Goal: Transaction & Acquisition: Purchase product/service

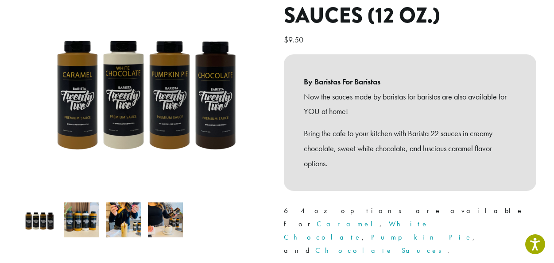
scroll to position [131, 0]
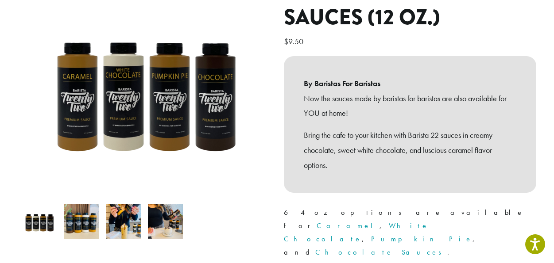
click at [76, 211] on img at bounding box center [81, 222] width 35 height 35
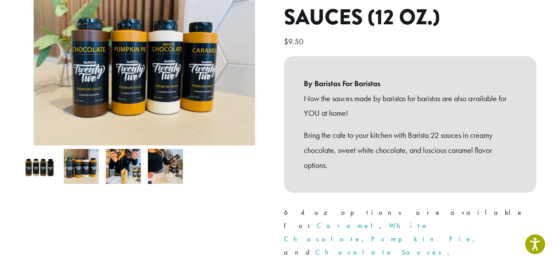
click at [127, 160] on img at bounding box center [123, 166] width 35 height 35
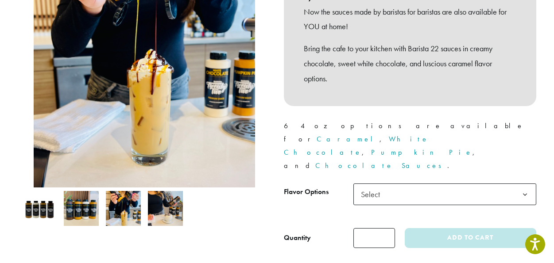
scroll to position [359, 0]
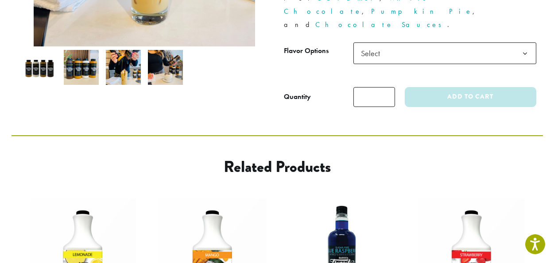
click at [163, 60] on img at bounding box center [165, 67] width 35 height 35
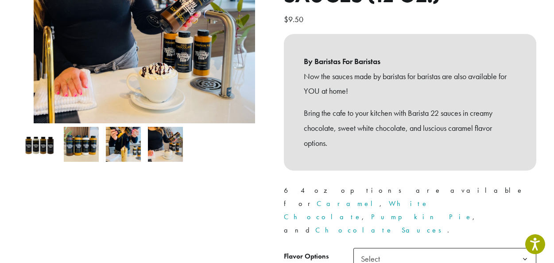
scroll to position [172, 0]
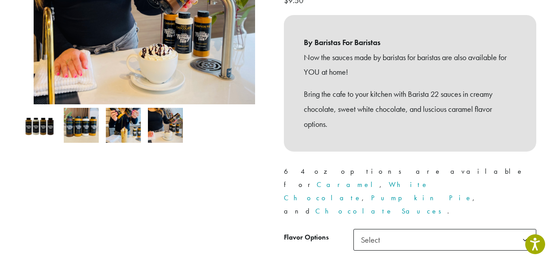
click at [49, 111] on img at bounding box center [39, 125] width 35 height 35
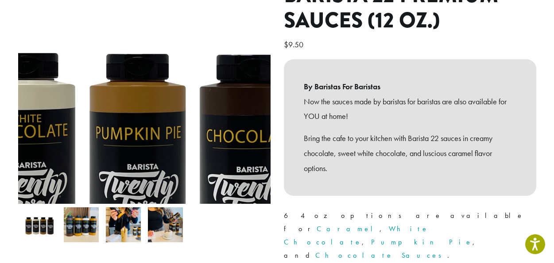
scroll to position [232, 0]
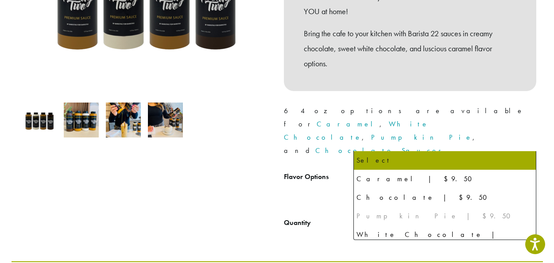
click at [419, 169] on span "Select" at bounding box center [444, 180] width 183 height 22
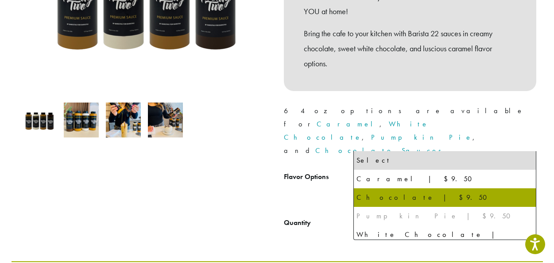
select select "*********"
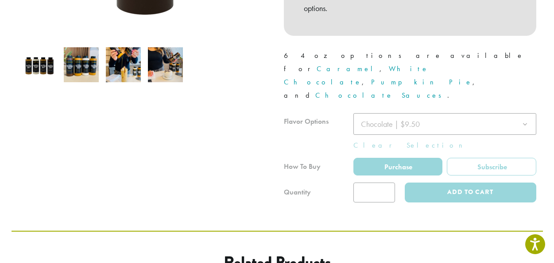
scroll to position [288, 0]
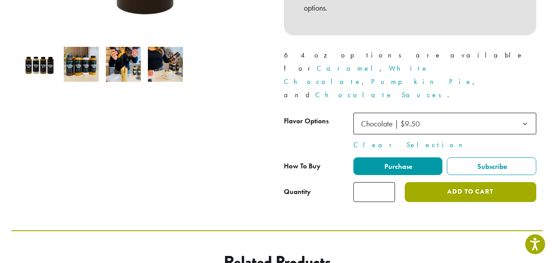
click at [430, 182] on button "Add to cart" at bounding box center [470, 192] width 131 height 20
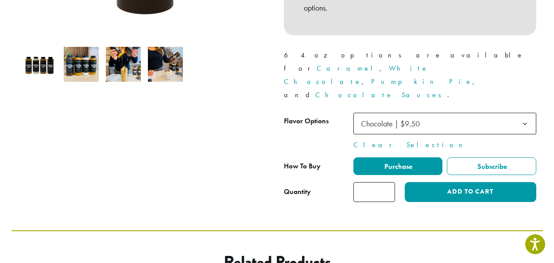
click at [527, 113] on b at bounding box center [525, 124] width 22 height 22
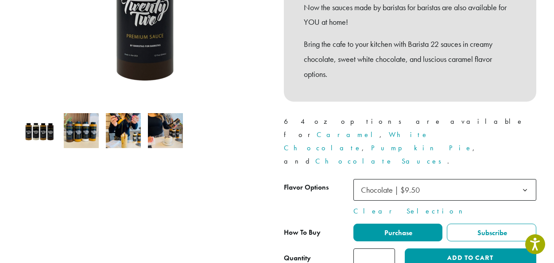
scroll to position [223, 0]
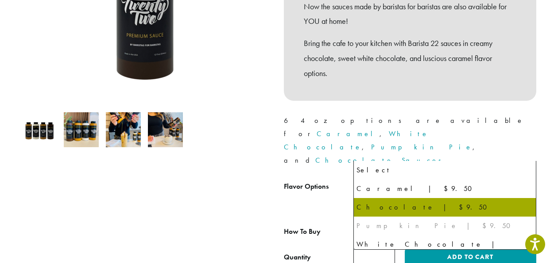
click at [529, 179] on b at bounding box center [525, 190] width 22 height 22
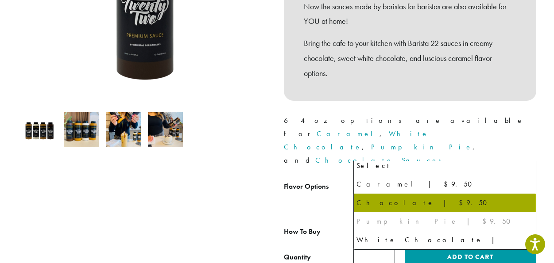
scroll to position [4, 0]
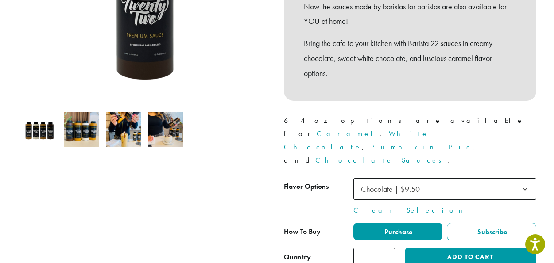
click at [246, 207] on div at bounding box center [145, 78] width 266 height 380
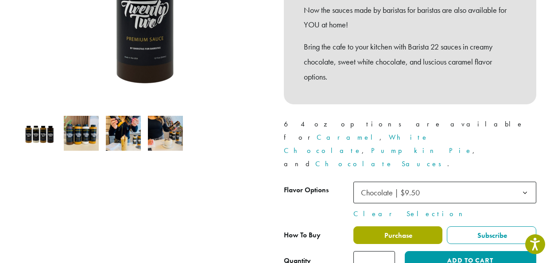
click at [422, 227] on label "Purchase" at bounding box center [397, 236] width 89 height 18
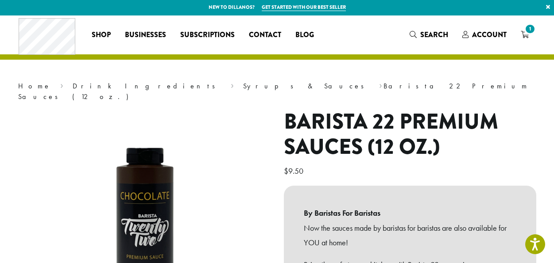
scroll to position [0, 0]
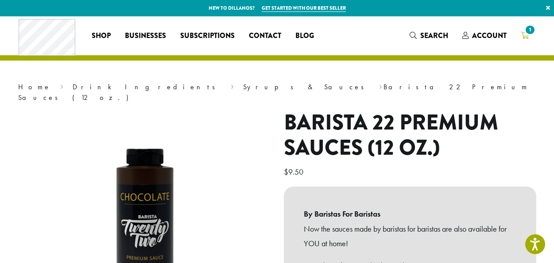
click at [527, 36] on icon "1" at bounding box center [525, 35] width 8 height 7
click at [528, 33] on span "1" at bounding box center [530, 30] width 12 height 12
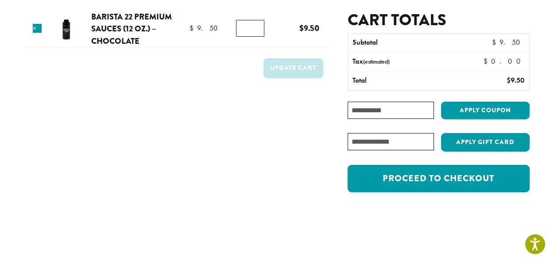
scroll to position [74, 0]
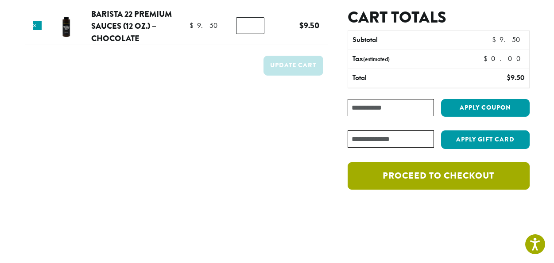
click at [380, 171] on link "Proceed to checkout" at bounding box center [439, 176] width 182 height 27
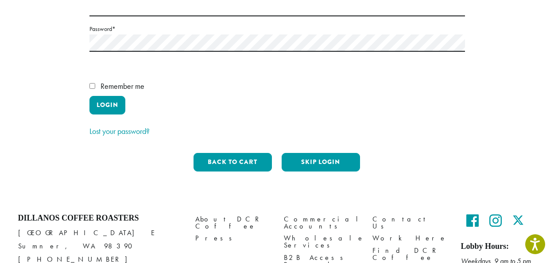
scroll to position [181, 0]
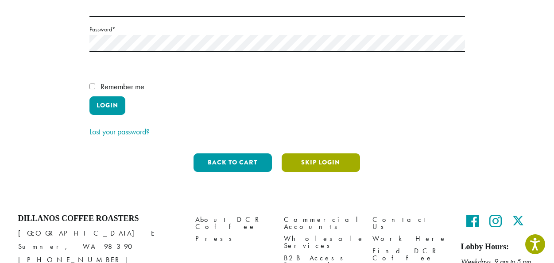
click at [334, 154] on button "Skip Login" at bounding box center [321, 163] width 78 height 19
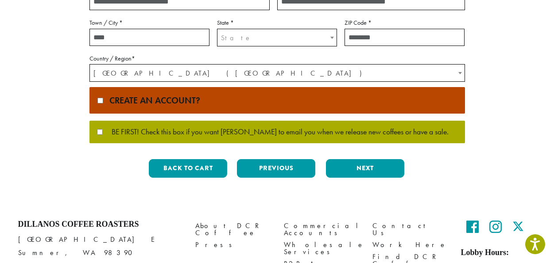
scroll to position [0, 0]
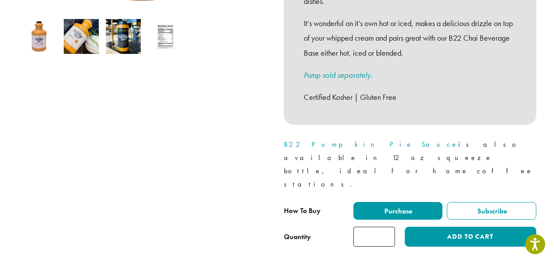
scroll to position [317, 0]
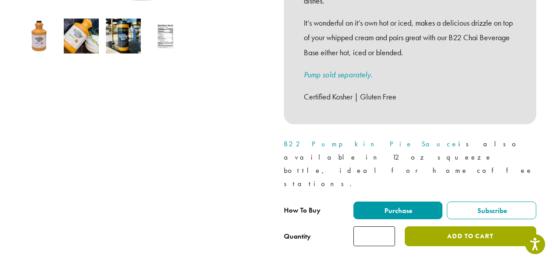
click at [469, 227] on button "Add to cart" at bounding box center [470, 237] width 131 height 20
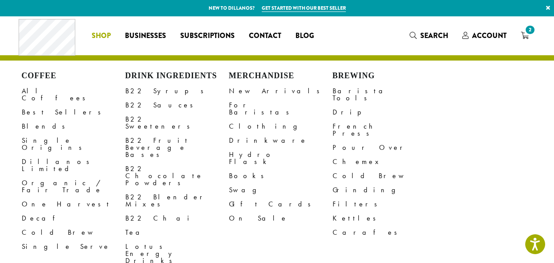
click at [101, 39] on span "Shop" at bounding box center [101, 36] width 19 height 11
click at [145, 105] on link "B22 Sauces" at bounding box center [177, 105] width 104 height 14
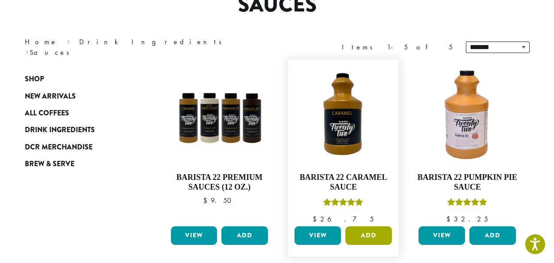
click at [371, 241] on button "Add" at bounding box center [368, 236] width 46 height 19
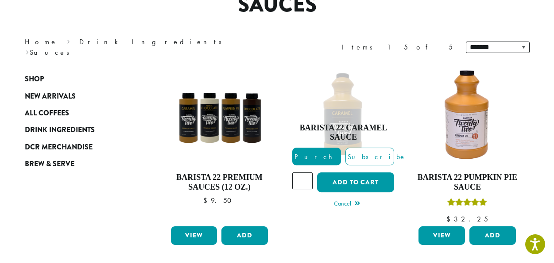
click at [547, 166] on section "**********" at bounding box center [277, 231] width 554 height 611
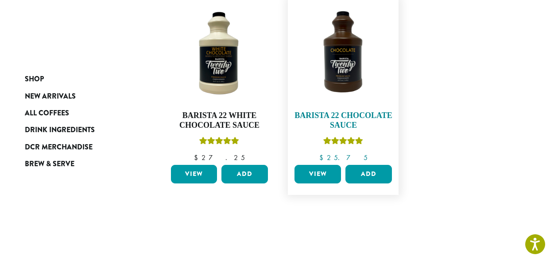
scroll to position [363, 0]
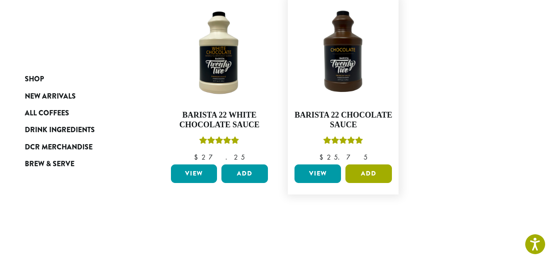
click at [369, 177] on button "Add" at bounding box center [368, 174] width 46 height 19
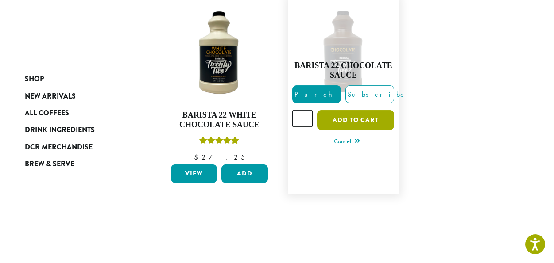
click at [351, 122] on button "Add to cart" at bounding box center [355, 120] width 77 height 20
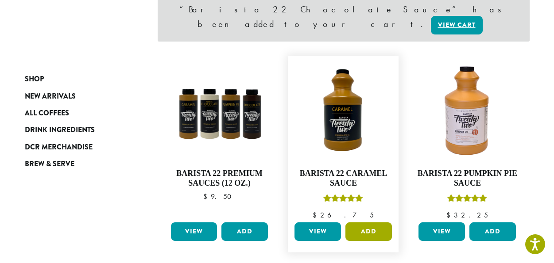
click at [371, 223] on button "Add" at bounding box center [368, 232] width 46 height 19
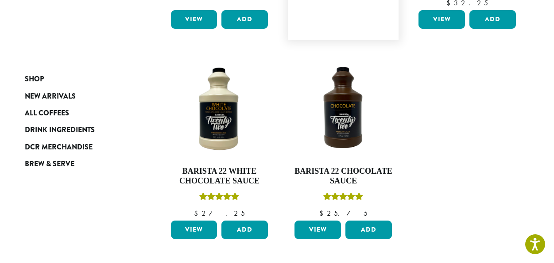
scroll to position [371, 0]
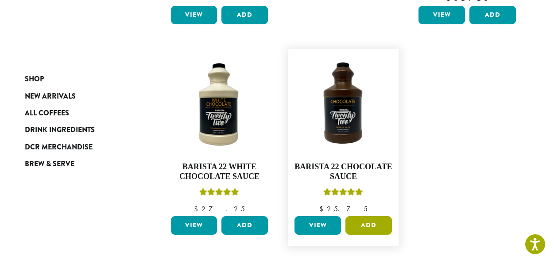
click at [374, 217] on button "Add" at bounding box center [368, 226] width 46 height 19
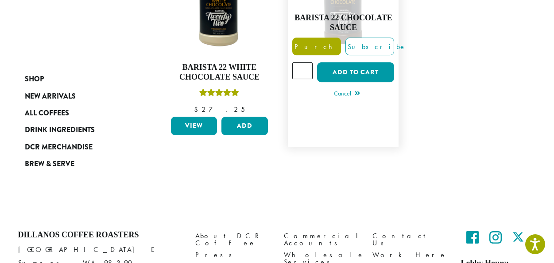
scroll to position [423, 0]
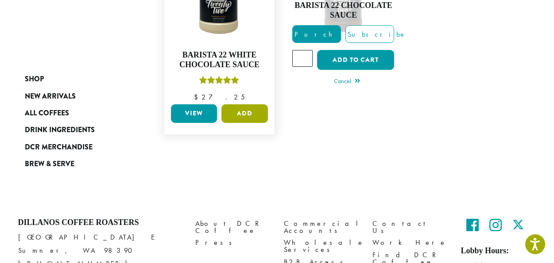
click at [253, 116] on button "Add" at bounding box center [244, 114] width 46 height 19
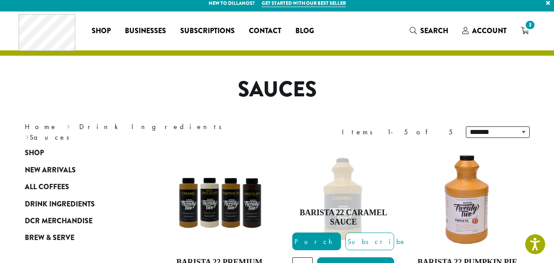
scroll to position [0, 0]
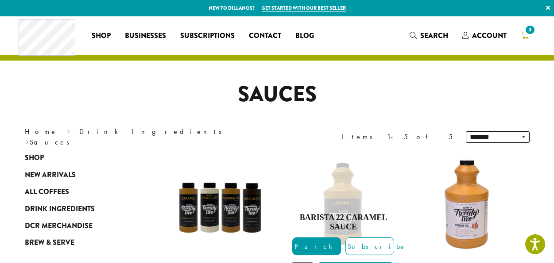
click at [530, 37] on link "3" at bounding box center [525, 35] width 22 height 15
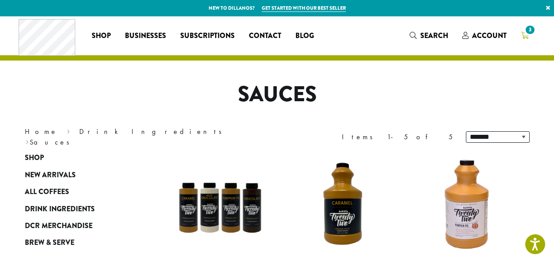
click at [528, 35] on span "3" at bounding box center [530, 30] width 12 height 12
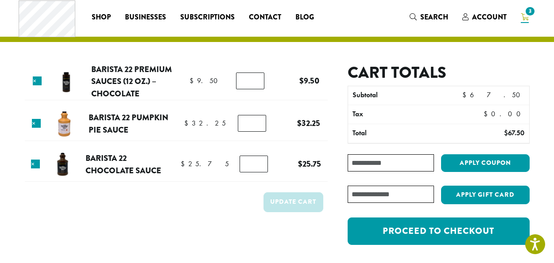
scroll to position [18, 0]
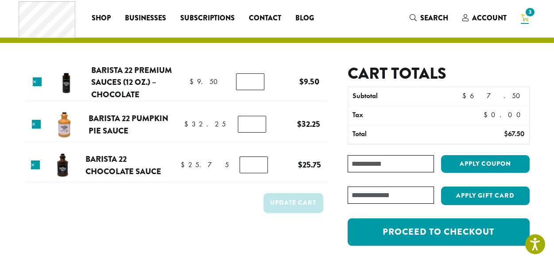
click at [252, 82] on input "*" at bounding box center [250, 82] width 28 height 17
type input "*"
click at [254, 84] on input "*" at bounding box center [250, 82] width 28 height 17
click at [285, 206] on button "Update cart" at bounding box center [293, 204] width 60 height 20
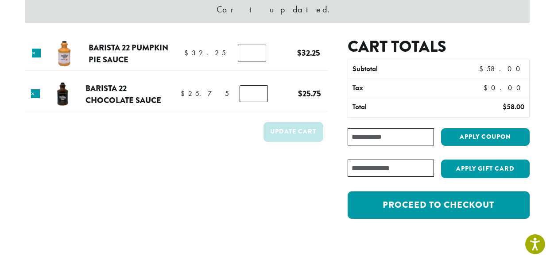
scroll to position [0, 0]
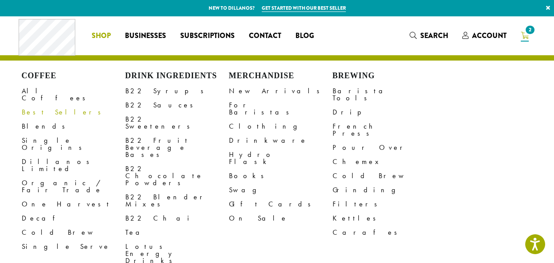
click at [108, 41] on span "Shop" at bounding box center [101, 36] width 19 height 11
click at [140, 106] on link "B22 Sauces" at bounding box center [177, 105] width 104 height 14
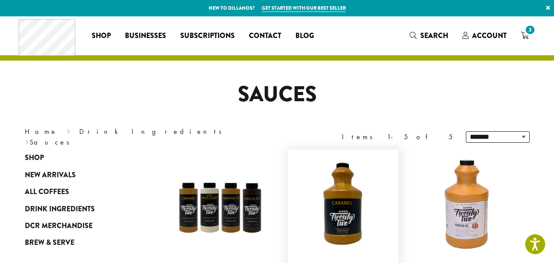
scroll to position [152, 0]
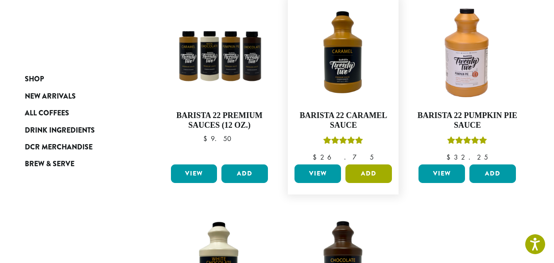
click at [369, 173] on button "Add" at bounding box center [368, 174] width 46 height 19
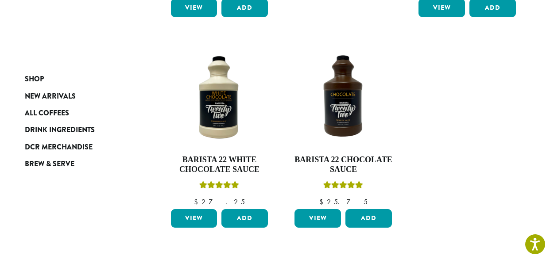
scroll to position [318, 0]
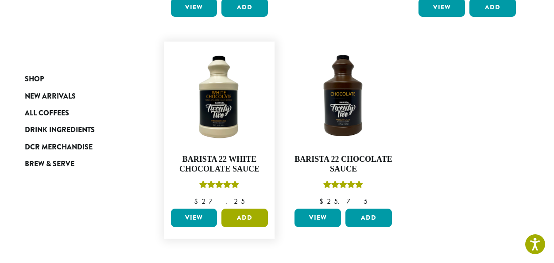
click at [241, 220] on button "Add" at bounding box center [244, 218] width 46 height 19
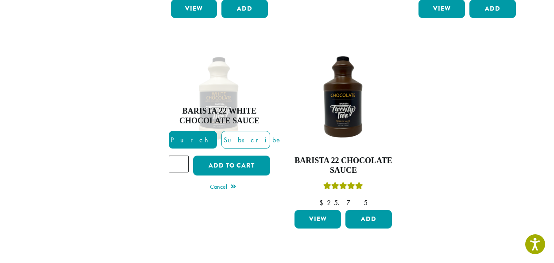
scroll to position [0, 0]
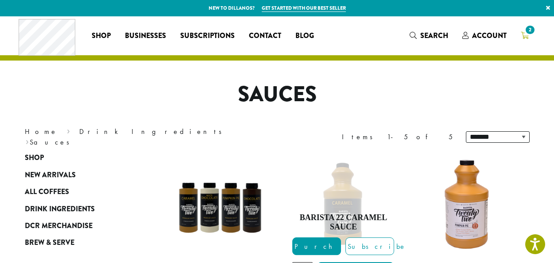
click at [526, 33] on span "2" at bounding box center [530, 30] width 12 height 12
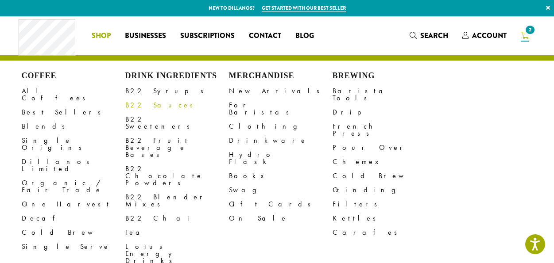
click at [143, 108] on link "B22 Sauces" at bounding box center [177, 105] width 104 height 14
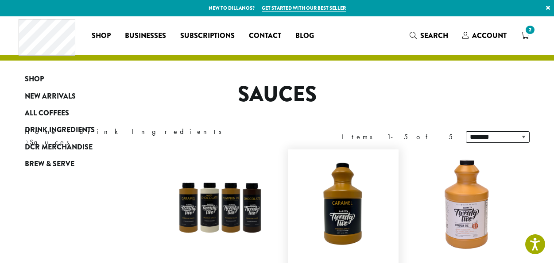
scroll to position [320, 0]
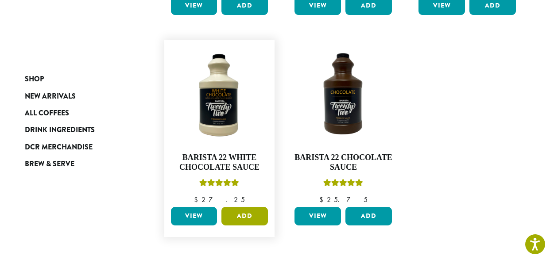
click at [252, 217] on button "Add" at bounding box center [244, 216] width 46 height 19
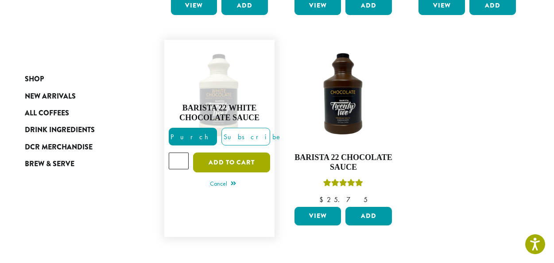
click at [246, 164] on button "Add to cart" at bounding box center [231, 163] width 77 height 20
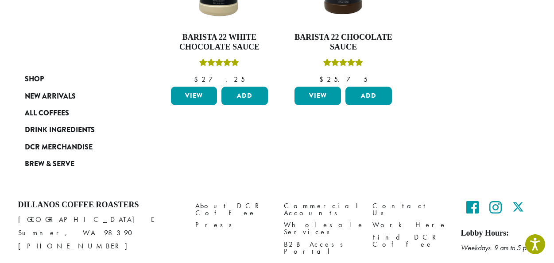
scroll to position [430, 0]
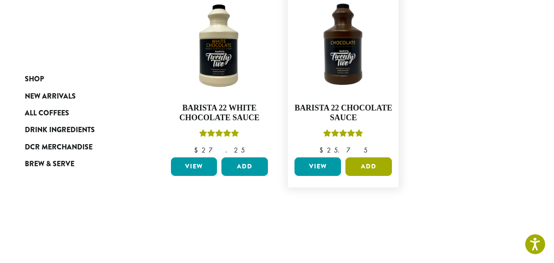
click at [375, 158] on button "Add" at bounding box center [368, 167] width 46 height 19
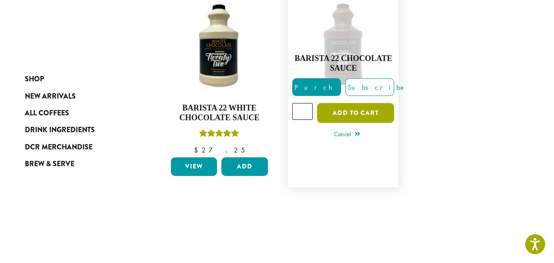
click at [343, 103] on button "Add to cart" at bounding box center [355, 113] width 77 height 20
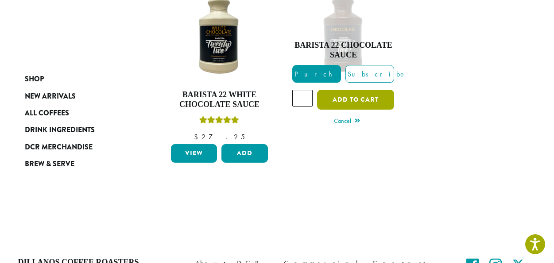
scroll to position [383, 0]
